Goal: Information Seeking & Learning: Check status

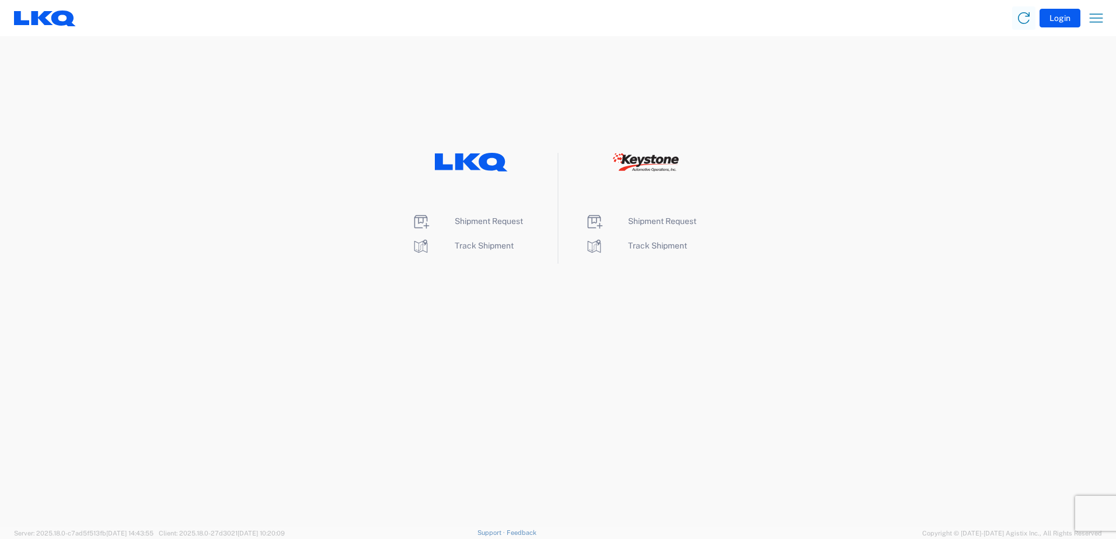
click at [432, 329] on html "Login Home Shipment request Shipment tracking Shipment Request Track Shipment S…" at bounding box center [558, 269] width 1116 height 539
click at [483, 243] on span "Track Shipment" at bounding box center [484, 245] width 59 height 9
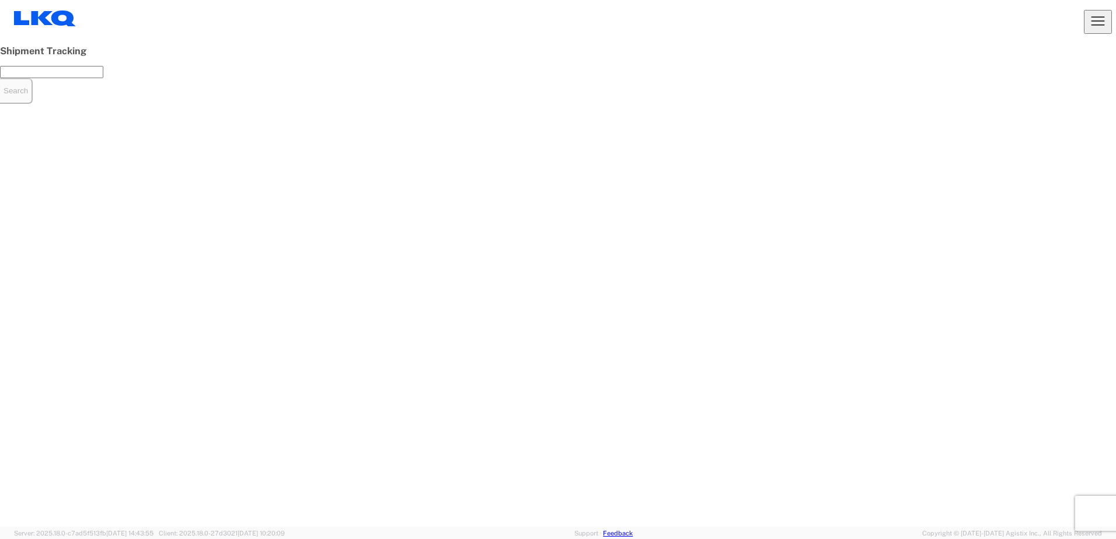
click at [103, 78] on input "text" at bounding box center [51, 72] width 103 height 12
type input "5"
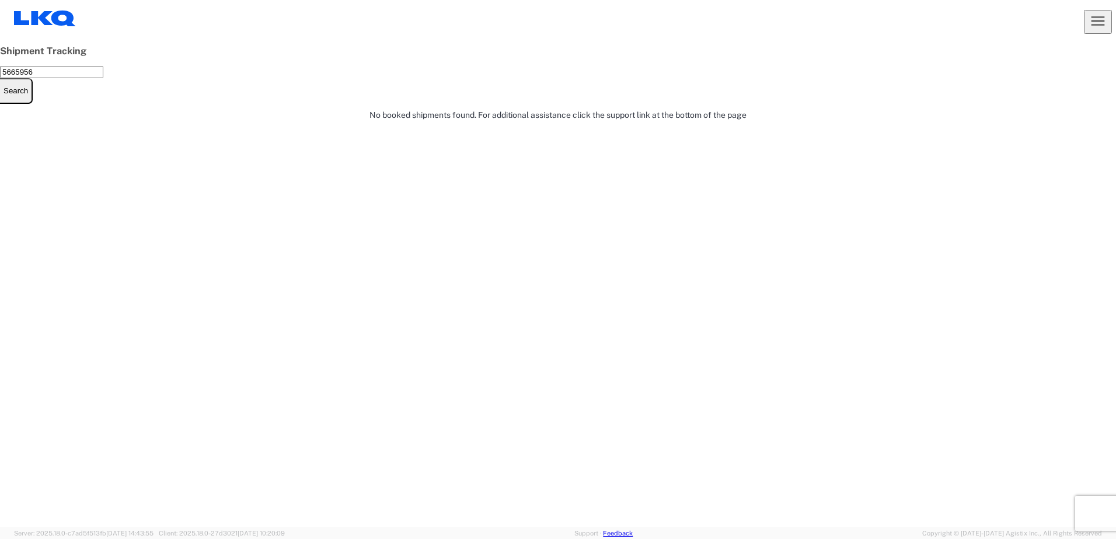
click at [433, 126] on div "Shipment Tracking 5665956 Enter the Reference Number, Pro Number, Bill of Ladin…" at bounding box center [558, 86] width 1116 height 80
click at [103, 78] on input "5665956" at bounding box center [51, 72] width 103 height 12
type input "56645956"
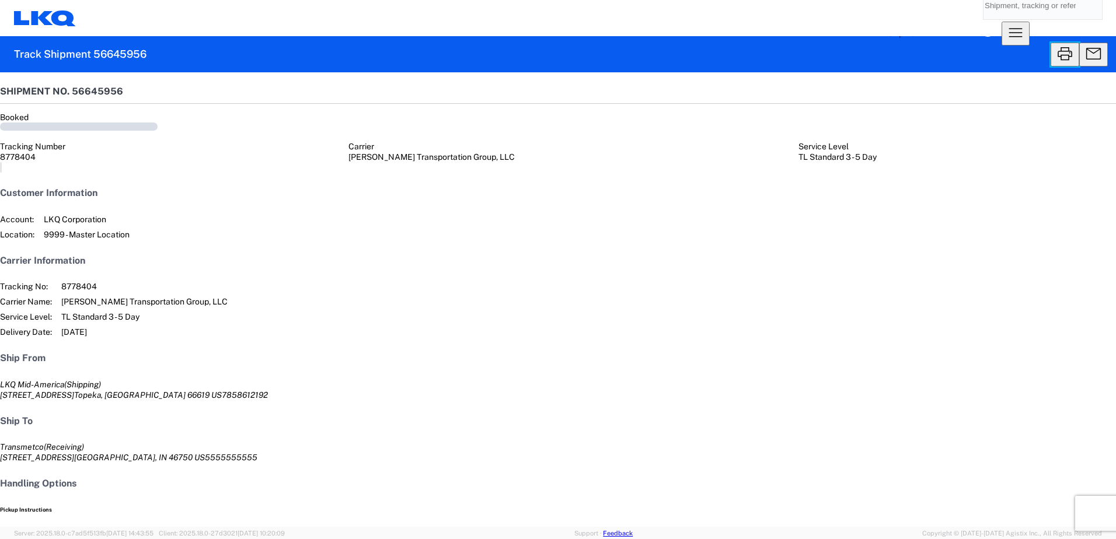
click at [1058, 52] on icon "button" at bounding box center [1065, 53] width 15 height 13
